Goal: Information Seeking & Learning: Learn about a topic

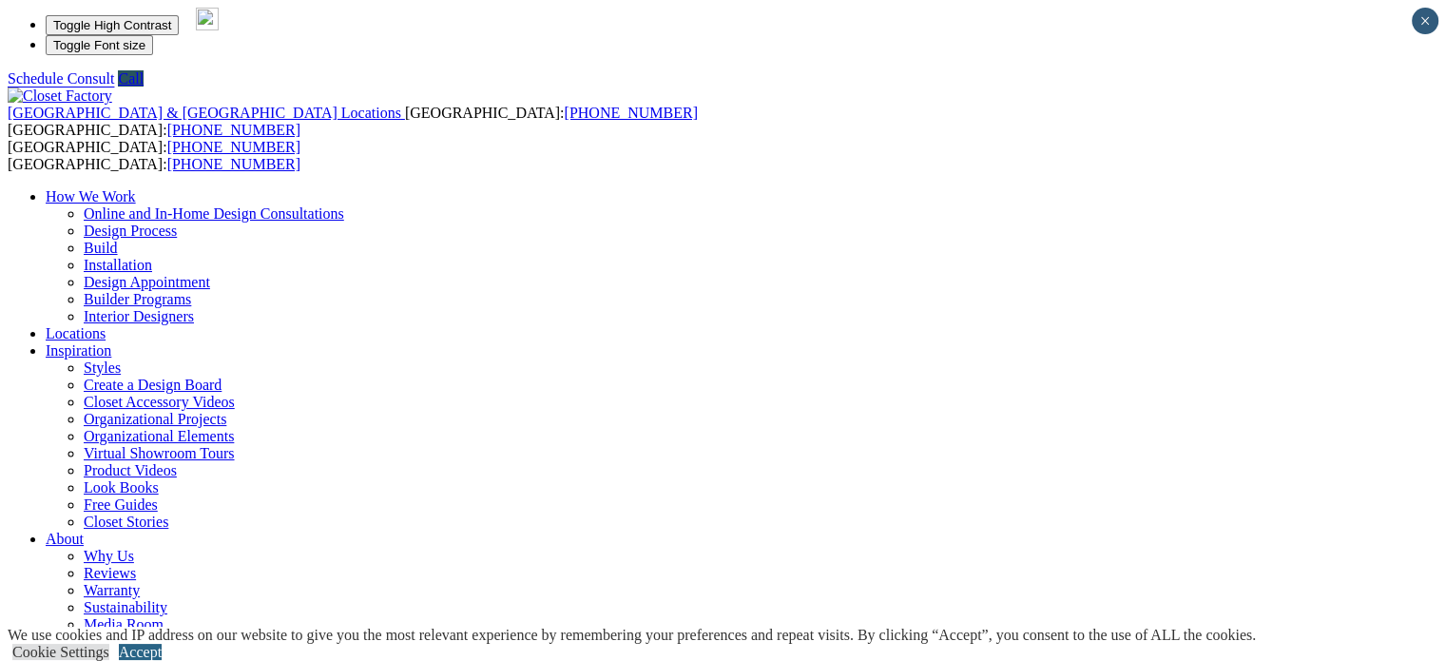
click at [162, 644] on link "Accept" at bounding box center [140, 652] width 43 height 16
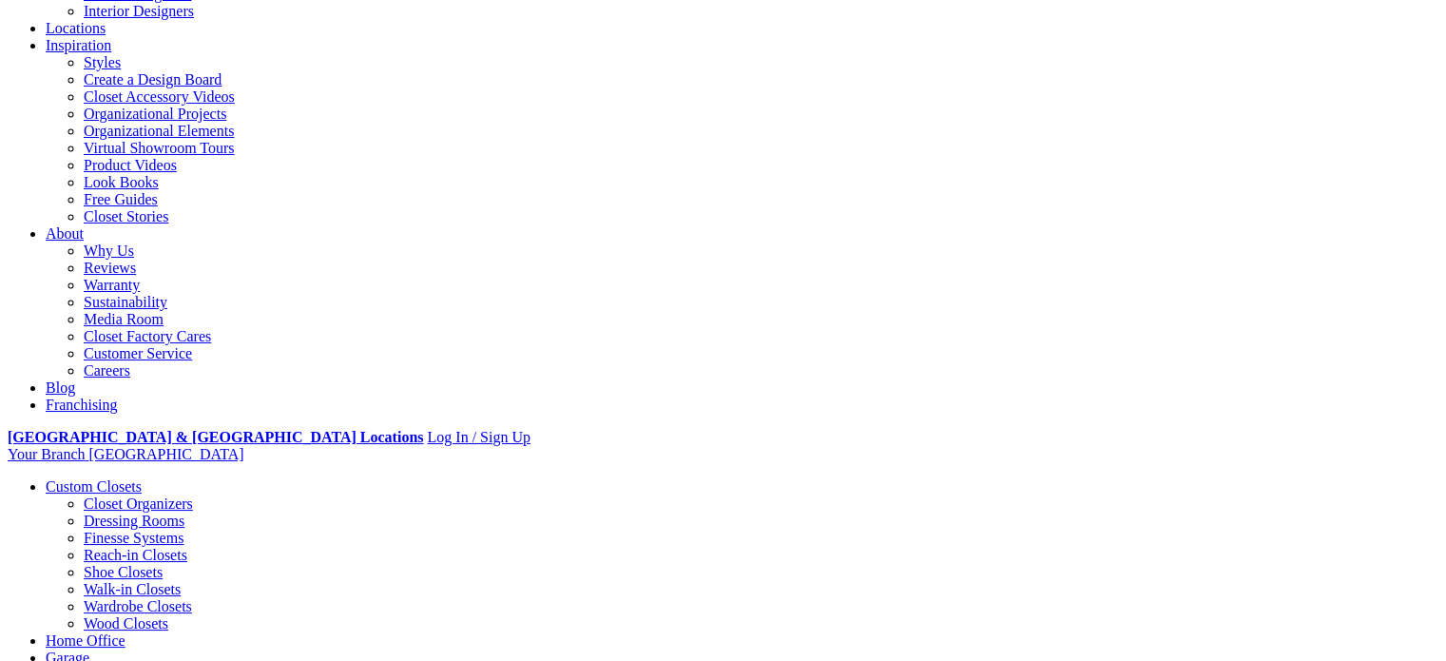
scroll to position [335, 0]
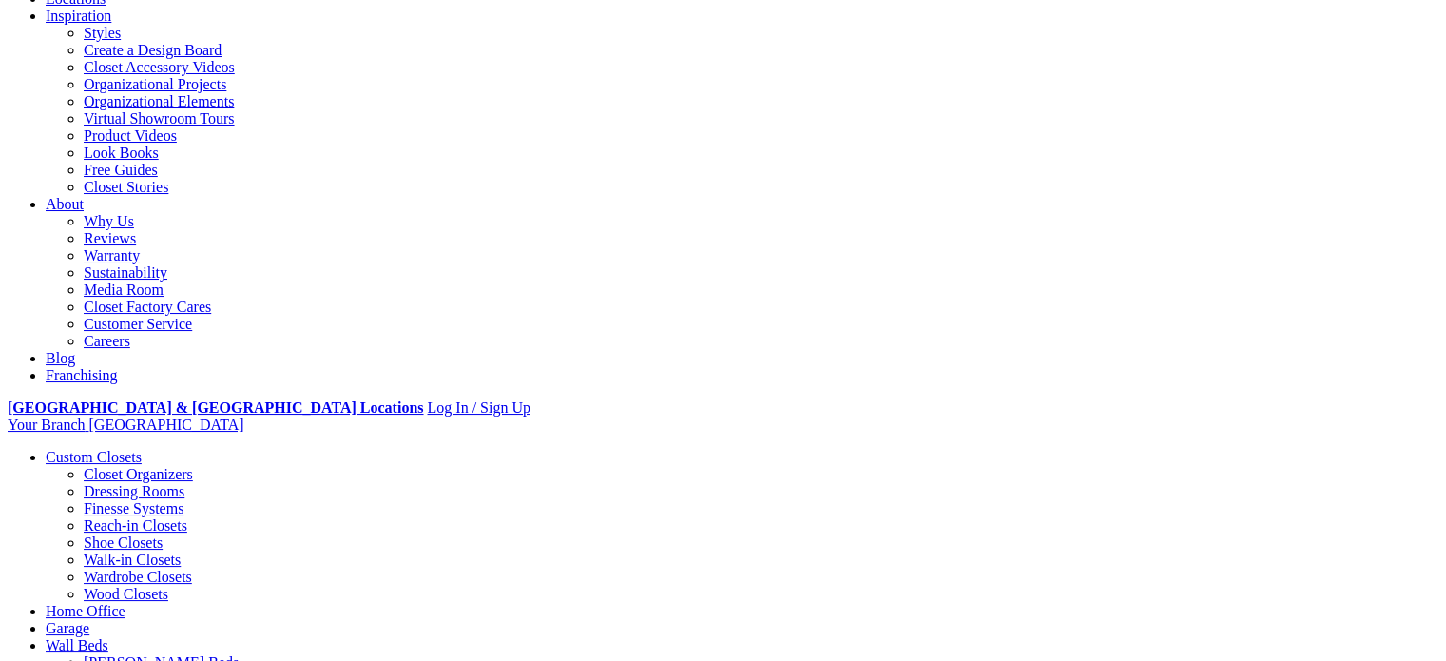
drag, startPoint x: 1455, startPoint y: 58, endPoint x: 1449, endPoint y: 86, distance: 28.2
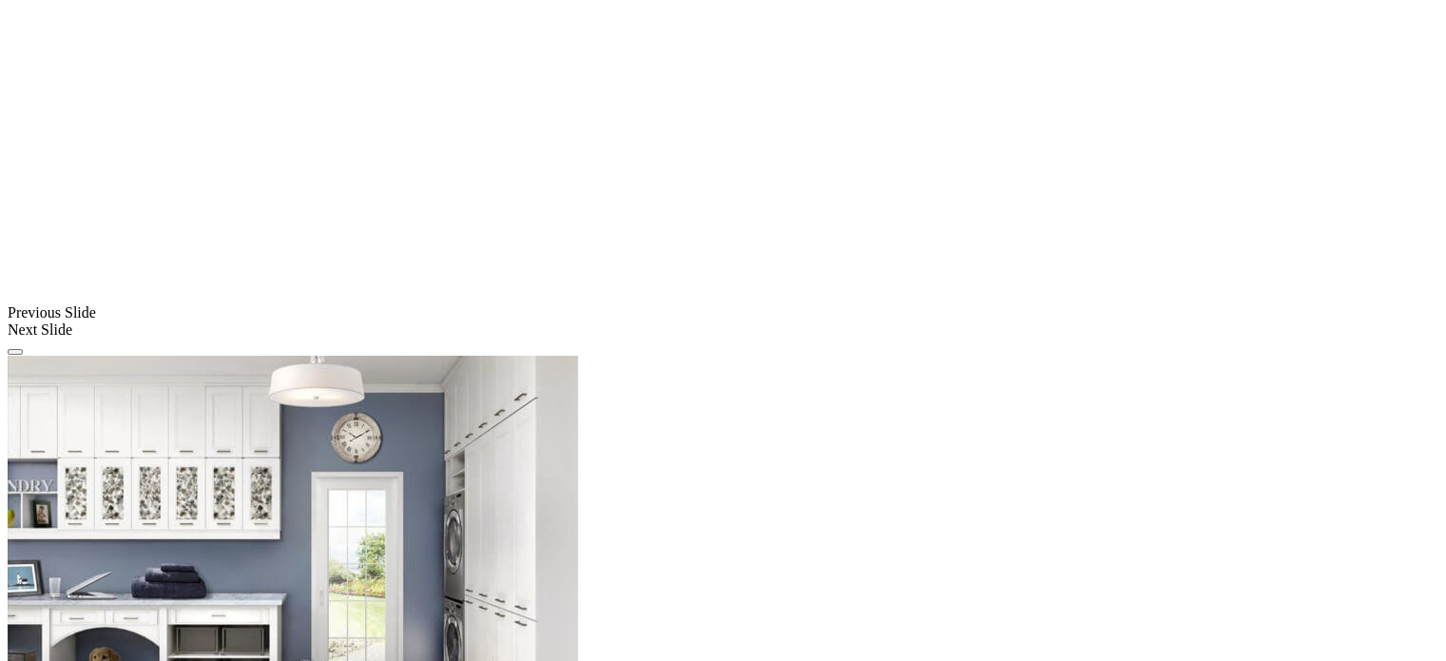
scroll to position [1466, 0]
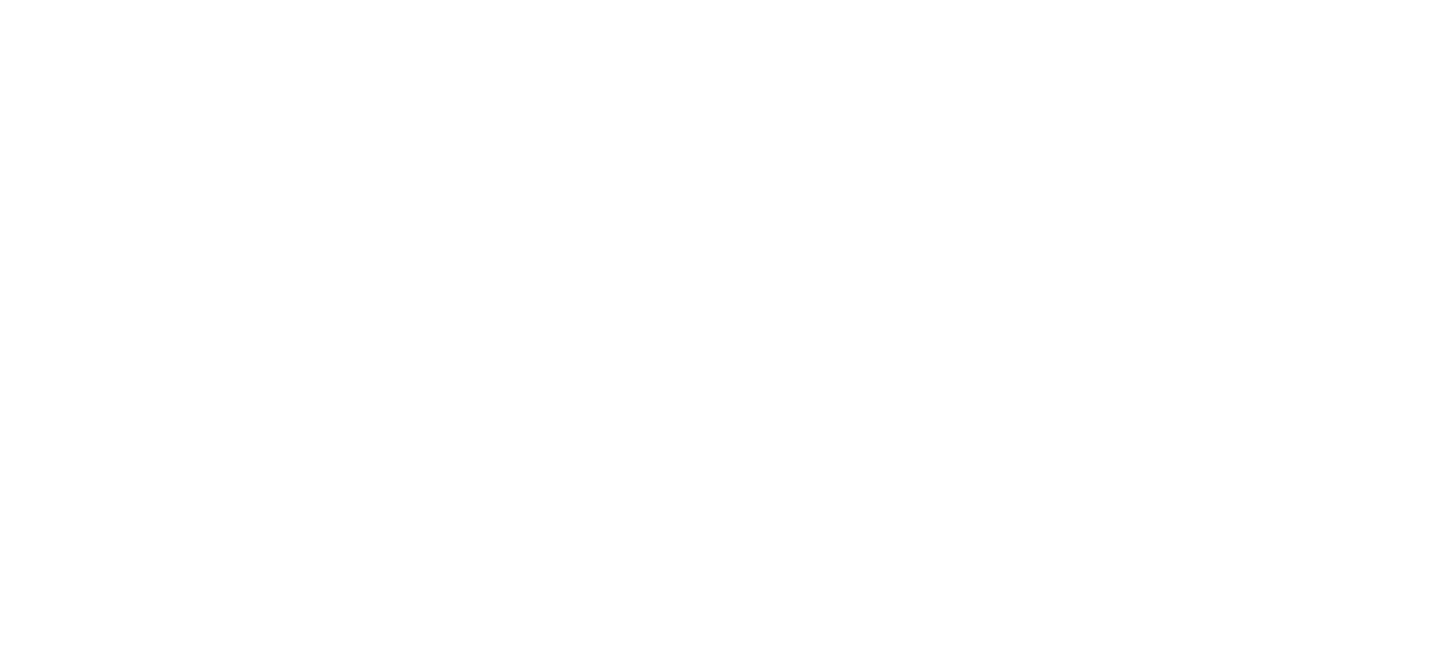
scroll to position [3168, 0]
